Goal: Task Accomplishment & Management: Complete application form

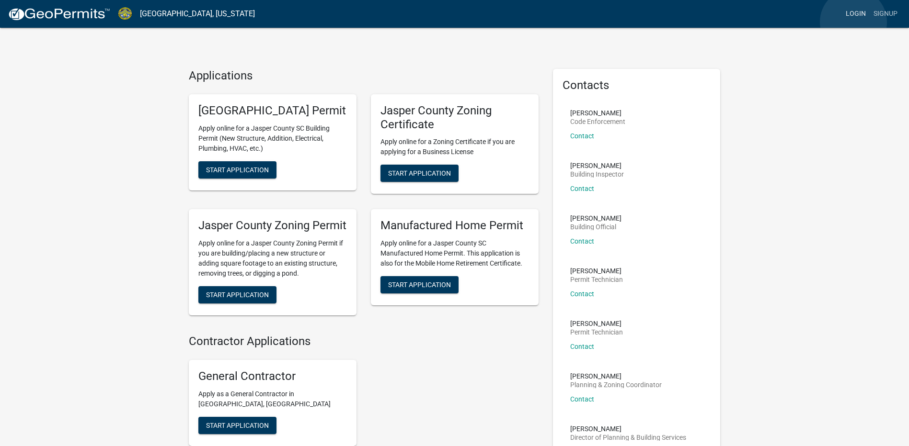
click at [854, 13] on link "Login" at bounding box center [856, 14] width 28 height 18
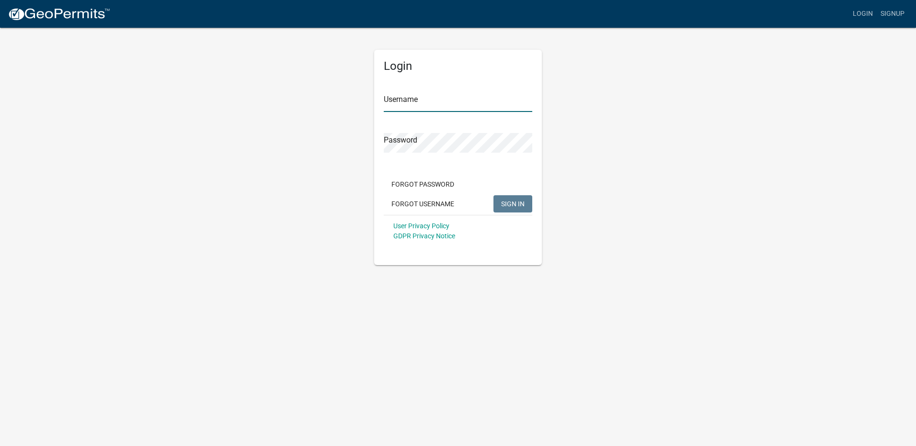
type input "Skye6672"
click at [511, 202] on span "SIGN IN" at bounding box center [512, 204] width 23 height 8
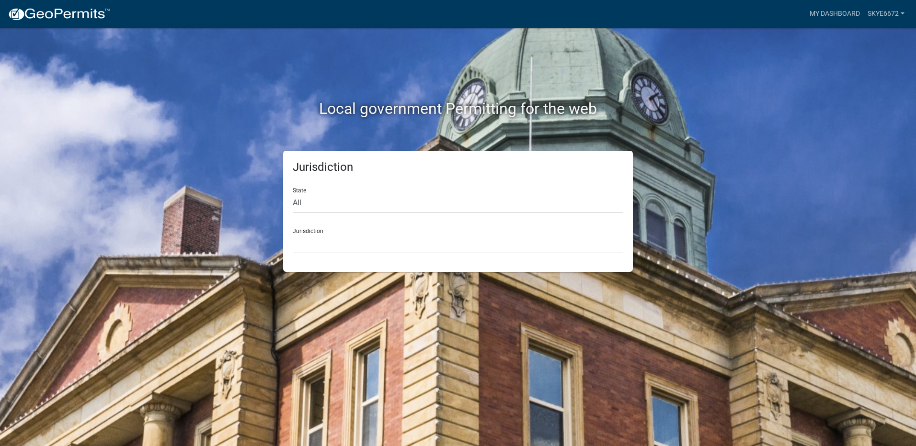
click at [305, 228] on div "Jurisdiction [GEOGRAPHIC_DATA], [US_STATE] [GEOGRAPHIC_DATA], [US_STATE][PERSON…" at bounding box center [458, 237] width 330 height 33
click at [298, 204] on select "All [US_STATE] [US_STATE] [US_STATE] [US_STATE] [US_STATE] [US_STATE] [US_STATE…" at bounding box center [458, 204] width 330 height 20
select select "[US_STATE]"
click at [293, 194] on select "All [US_STATE] [US_STATE] [US_STATE] [US_STATE] [US_STATE] [US_STATE] [US_STATE…" at bounding box center [458, 204] width 330 height 20
click at [337, 238] on select "[GEOGRAPHIC_DATA], [US_STATE] [GEOGRAPHIC_DATA], [US_STATE]" at bounding box center [458, 244] width 330 height 20
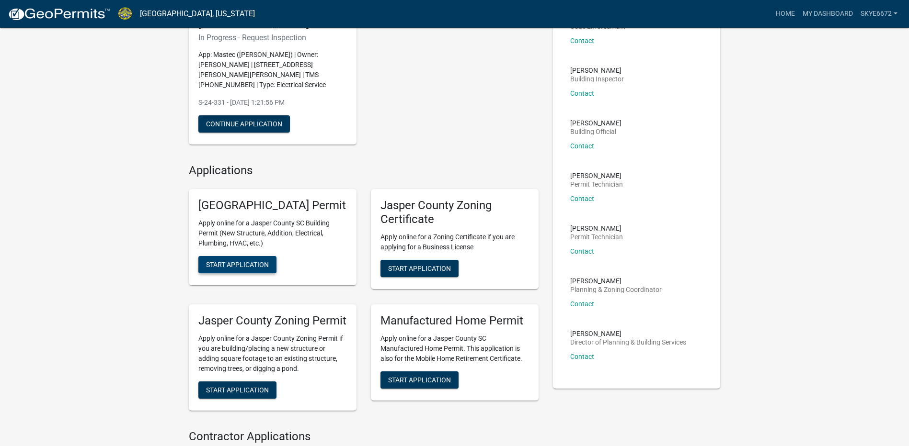
scroll to position [96, 0]
click at [250, 273] on button "Start Application" at bounding box center [237, 264] width 78 height 17
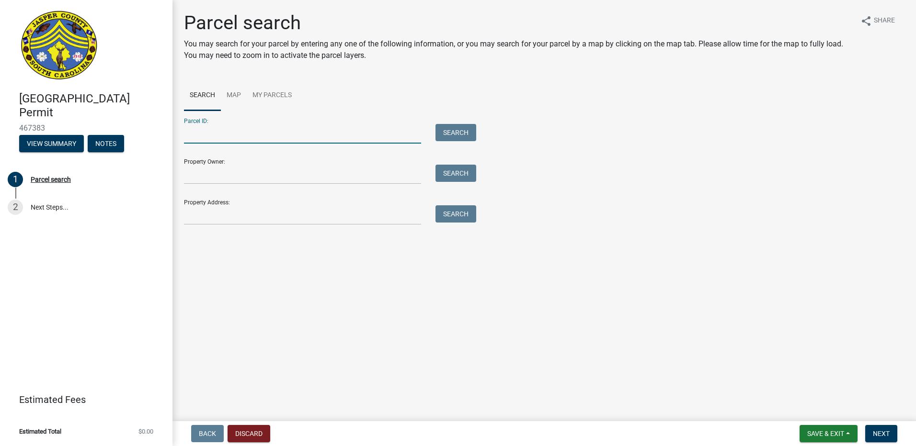
click at [298, 129] on input "Parcel ID:" at bounding box center [302, 134] width 237 height 20
click at [272, 122] on div "Parcel ID: Search" at bounding box center [327, 127] width 287 height 33
click at [232, 98] on link "Map" at bounding box center [234, 95] width 26 height 31
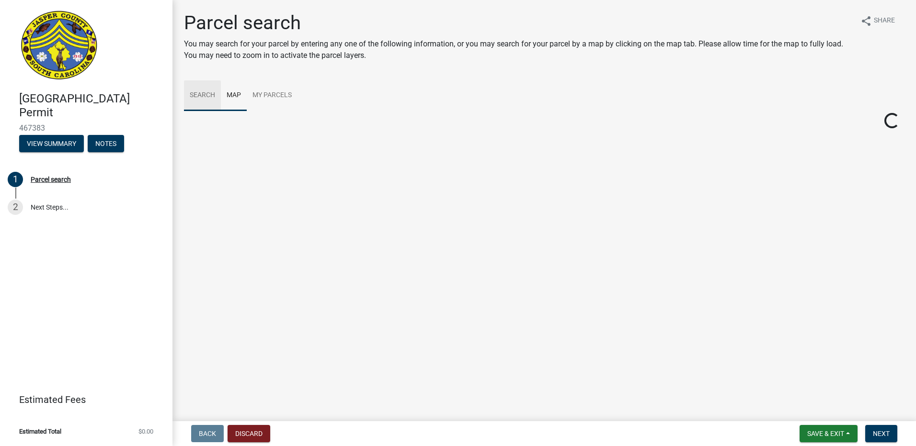
click at [208, 96] on link "Search" at bounding box center [202, 95] width 37 height 31
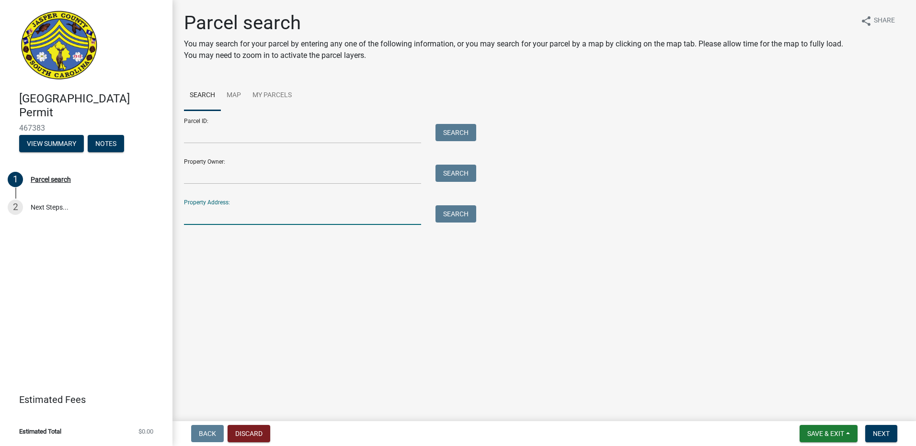
click at [207, 206] on input "Property Address:" at bounding box center [302, 215] width 237 height 20
type input "[STREET_ADDRESS]"
click at [453, 211] on button "Search" at bounding box center [455, 213] width 41 height 17
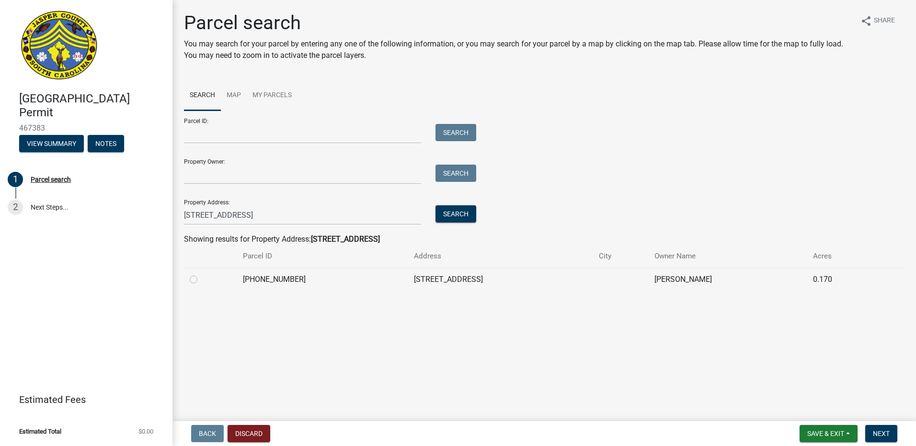
click at [201, 274] on label at bounding box center [201, 274] width 0 height 0
click at [201, 280] on input "radio" at bounding box center [204, 277] width 6 height 6
radio input "true"
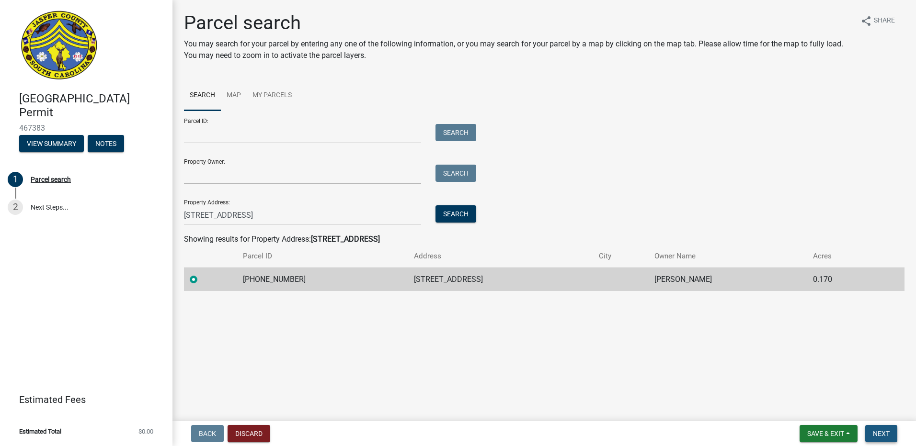
click at [882, 436] on span "Next" at bounding box center [881, 434] width 17 height 8
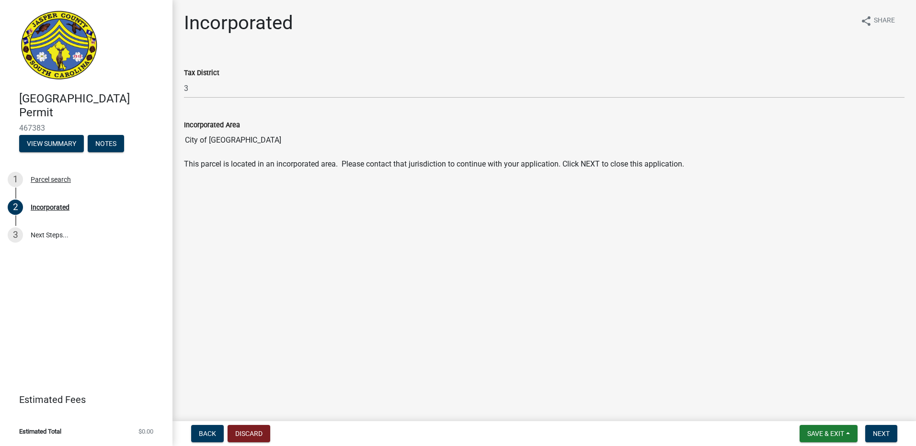
drag, startPoint x: 257, startPoint y: 139, endPoint x: 182, endPoint y: 141, distance: 74.3
click at [182, 141] on div "Incorporated Area City of [GEOGRAPHIC_DATA]" at bounding box center [544, 128] width 735 height 44
